Goal: Task Accomplishment & Management: Manage account settings

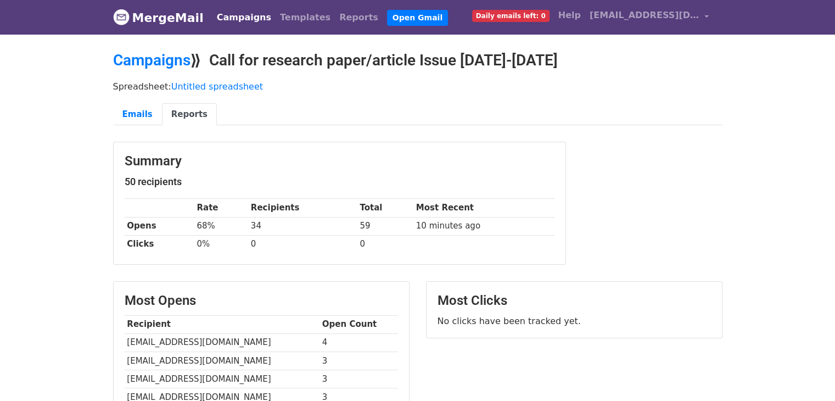
click at [545, 16] on span "Daily emails left: 0" at bounding box center [510, 16] width 77 height 12
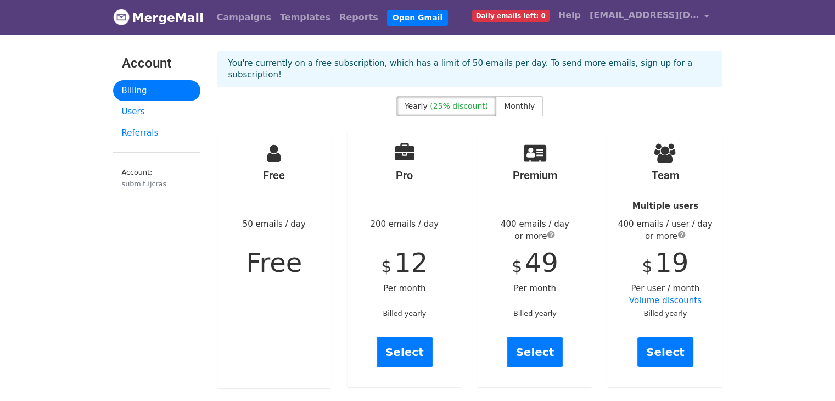
drag, startPoint x: 376, startPoint y: 211, endPoint x: 439, endPoint y: 214, distance: 63.2
click at [439, 214] on div "Pro 200 emails / day $ 12 Per month Billed yearly Select" at bounding box center [405, 259] width 114 height 255
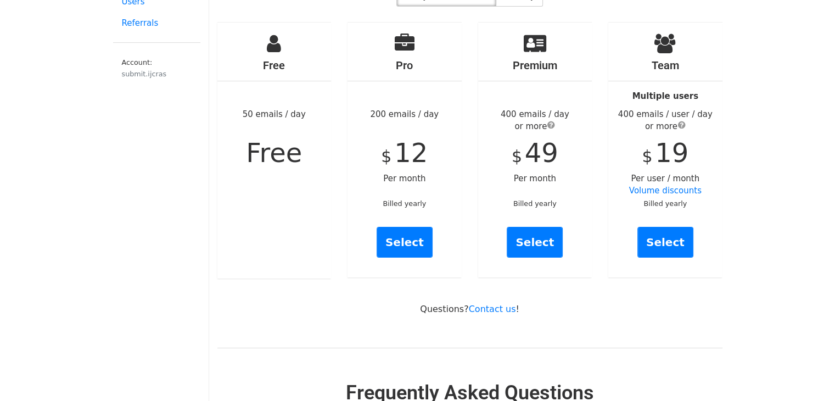
scroll to position [55, 0]
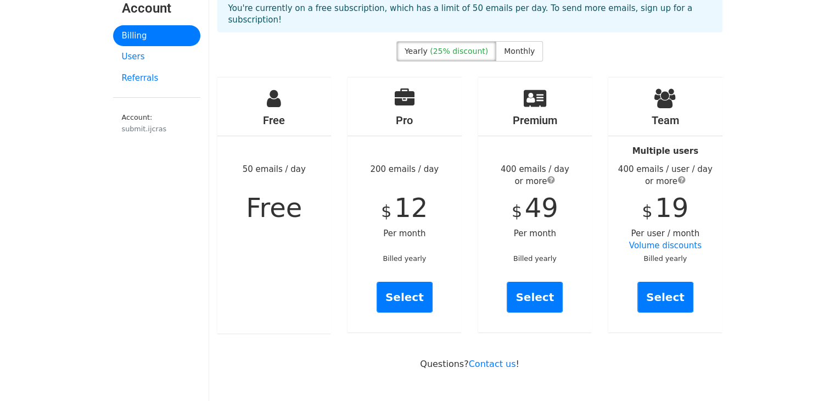
click at [505, 27] on div "You're currently on a free subscription, which has a limit of 50 emails per day…" at bounding box center [470, 18] width 522 height 45
click at [507, 47] on span "Monthly" at bounding box center [519, 51] width 31 height 9
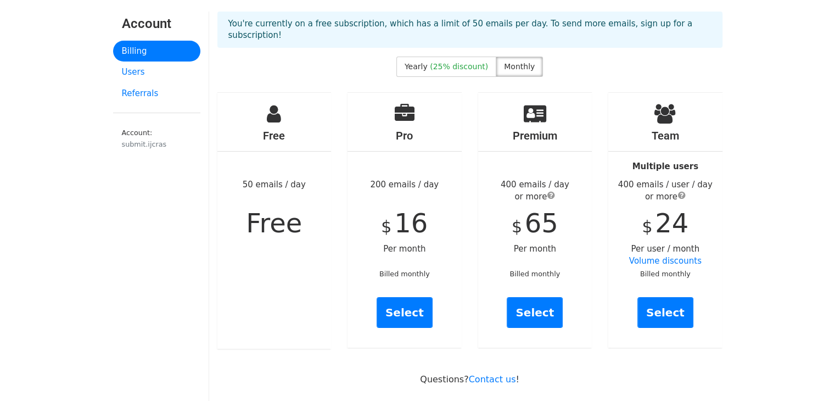
scroll to position [0, 0]
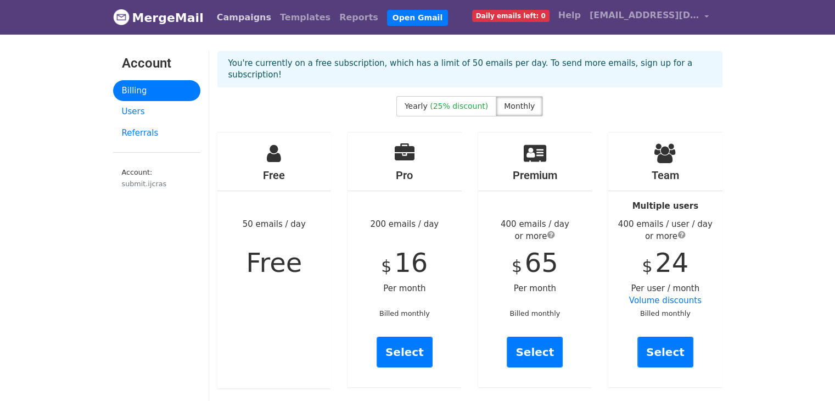
click at [234, 21] on link "Campaigns" at bounding box center [243, 18] width 63 height 22
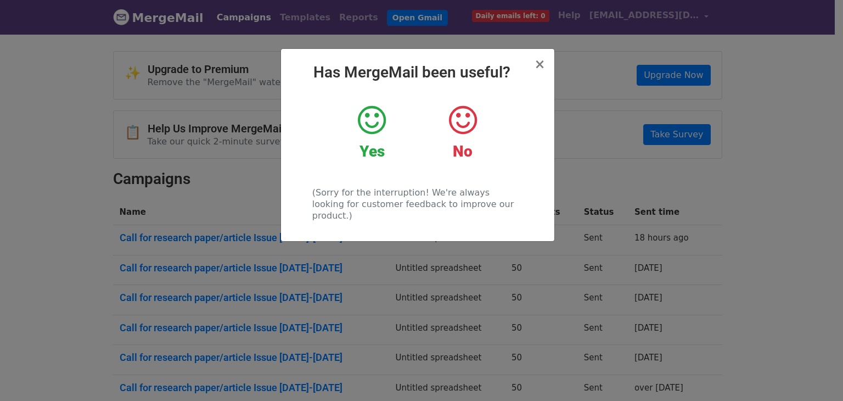
click at [368, 123] on icon at bounding box center [372, 120] width 28 height 33
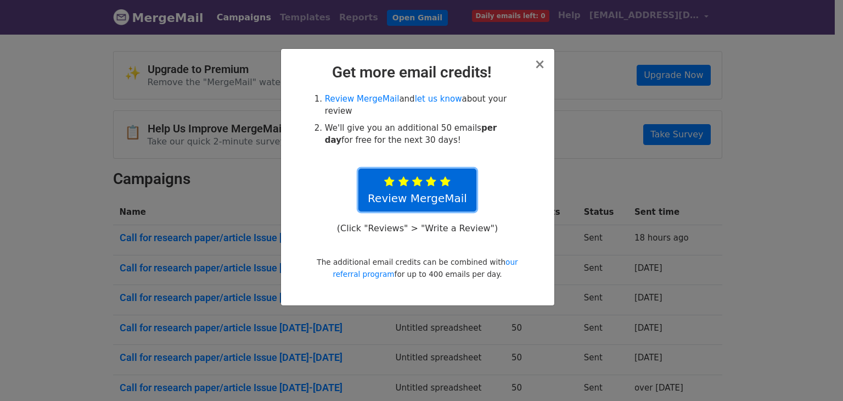
click at [445, 176] on icon at bounding box center [445, 181] width 10 height 11
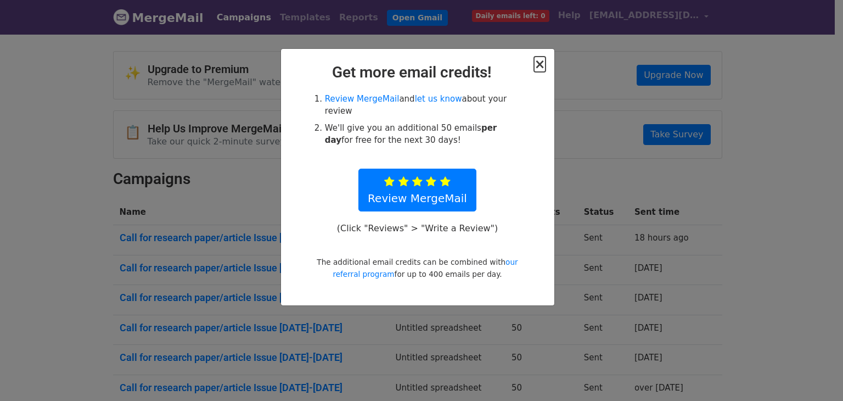
click at [541, 66] on span "×" at bounding box center [539, 64] width 11 height 15
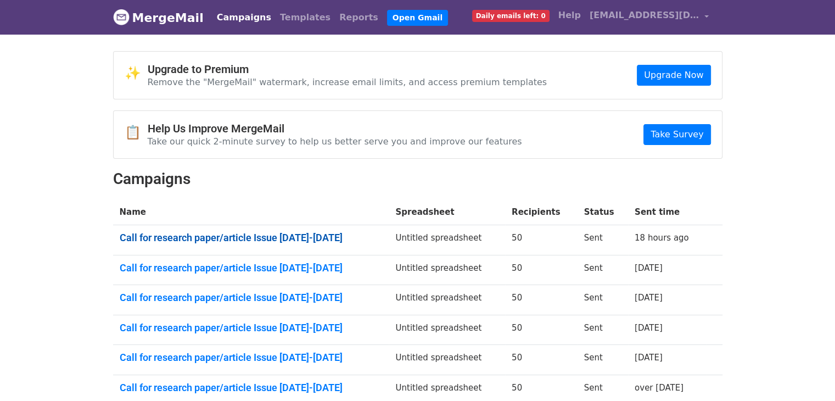
click at [278, 235] on link "Call for research paper/article Issue Sep-Oct 2025" at bounding box center [251, 238] width 263 height 12
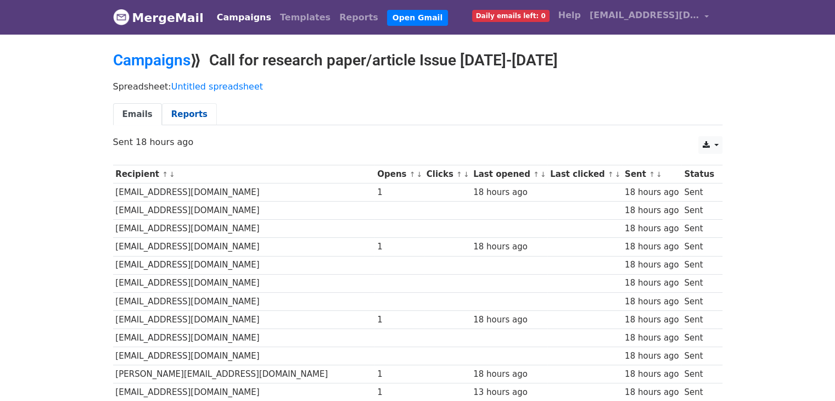
click at [165, 121] on link "Reports" at bounding box center [189, 114] width 55 height 23
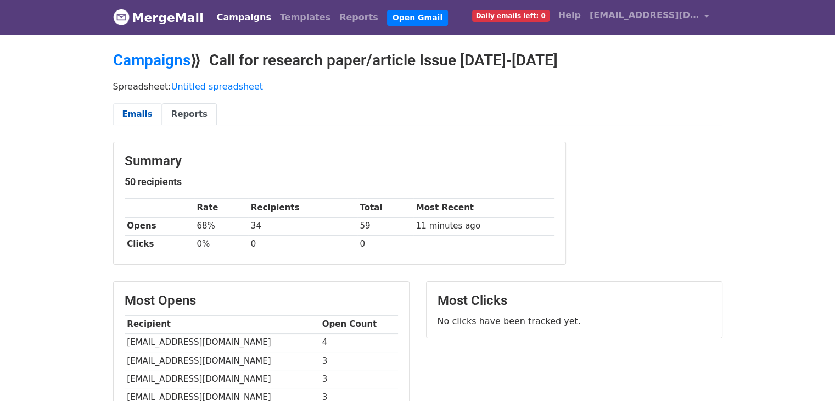
click at [145, 113] on link "Emails" at bounding box center [137, 114] width 49 height 23
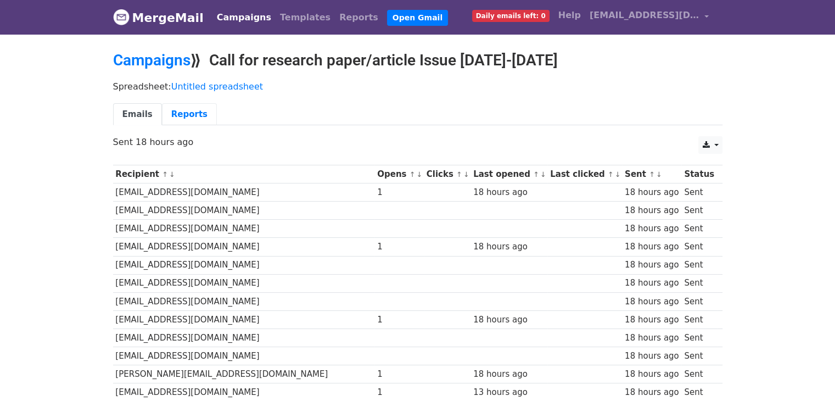
click at [181, 115] on link "Reports" at bounding box center [189, 114] width 55 height 23
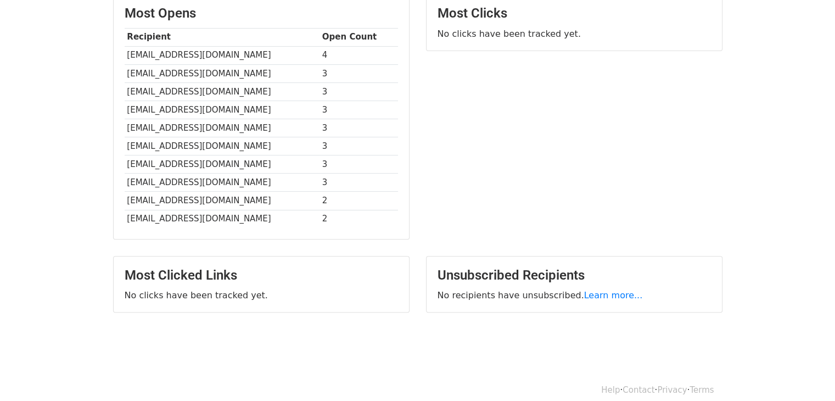
scroll to position [296, 0]
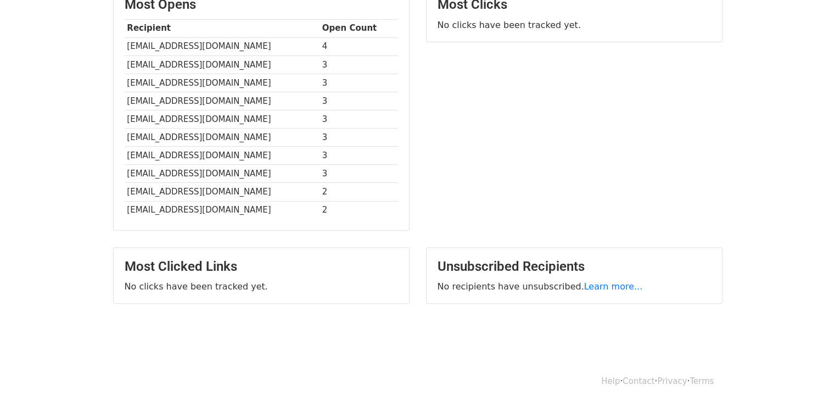
drag, startPoint x: 172, startPoint y: 288, endPoint x: 189, endPoint y: 288, distance: 17.6
click at [171, 288] on p "No clicks have been tracked yet." at bounding box center [261, 287] width 273 height 12
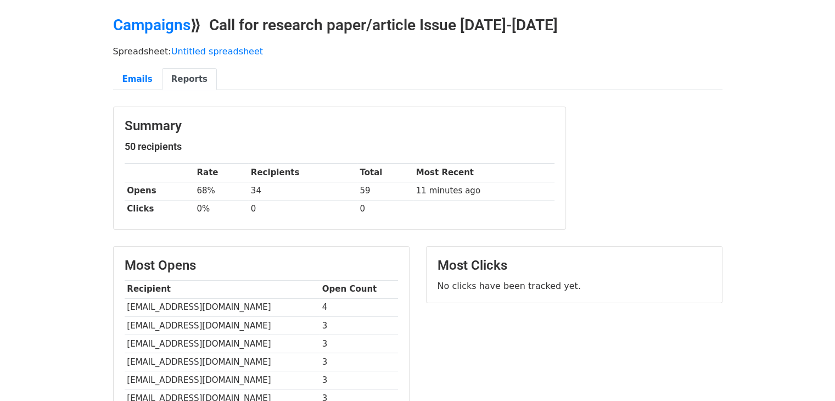
scroll to position [0, 0]
